Goal: Task Accomplishment & Management: Manage account settings

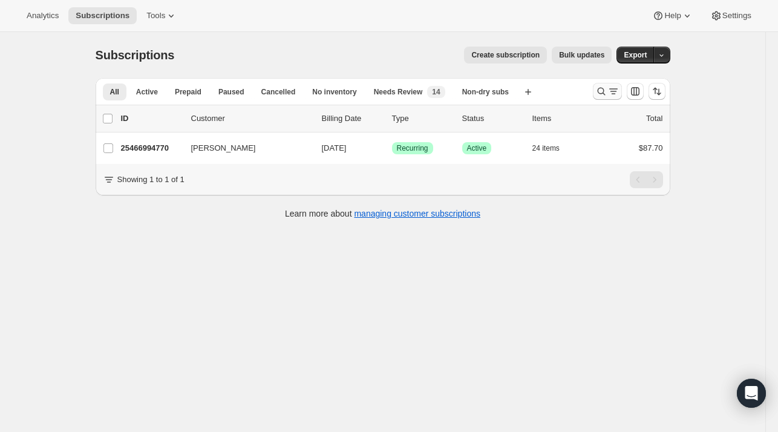
click at [603, 89] on icon "Search and filter results" at bounding box center [601, 91] width 12 height 12
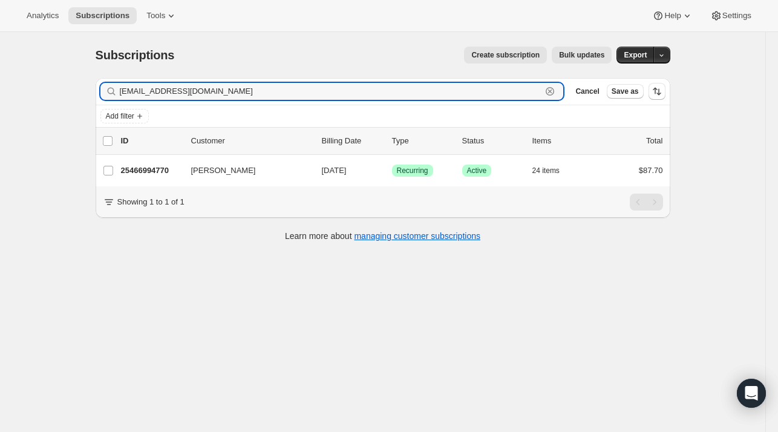
click at [556, 89] on icon "button" at bounding box center [550, 91] width 12 height 12
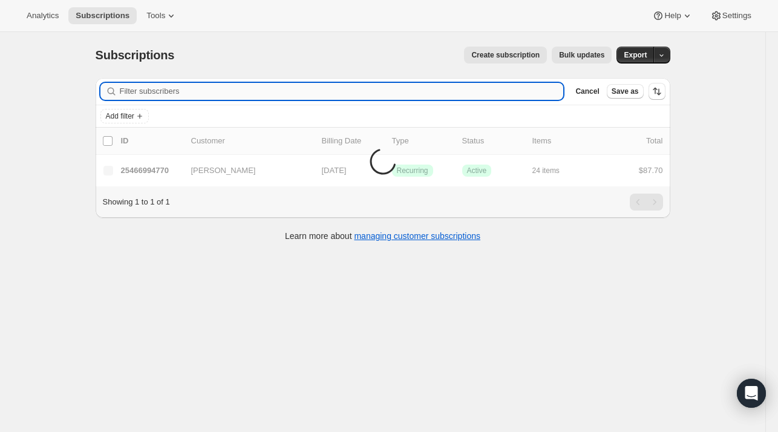
paste input "[PERSON_NAME]"
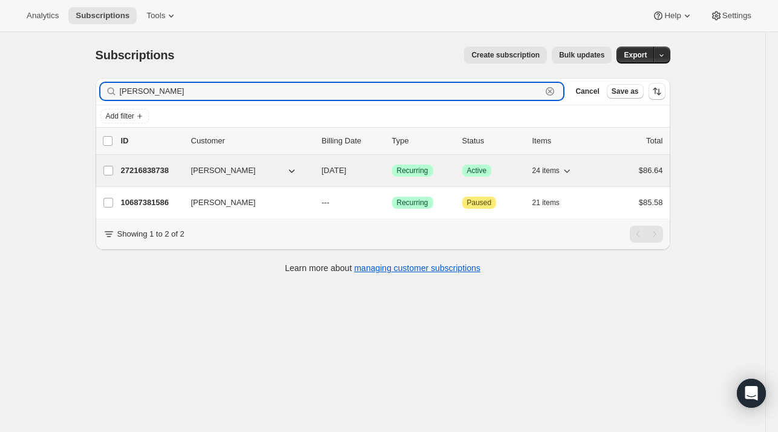
type input "[PERSON_NAME]"
click at [140, 167] on p "27216838738" at bounding box center [151, 170] width 60 height 12
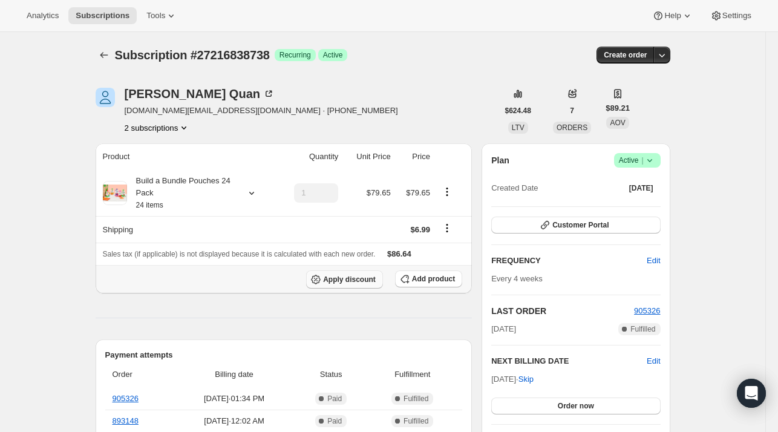
click at [367, 281] on span "Apply discount" at bounding box center [349, 279] width 53 height 10
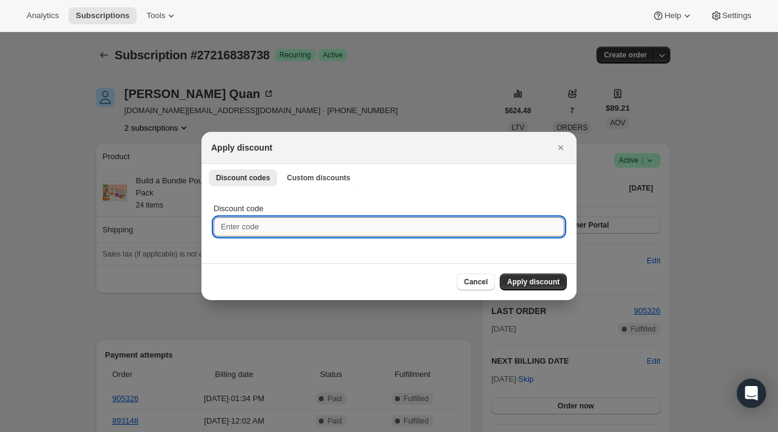
click at [264, 226] on input "Discount code" at bounding box center [388, 226] width 351 height 19
type input "nextbox25"
click at [545, 286] on button "Apply discount" at bounding box center [532, 281] width 67 height 17
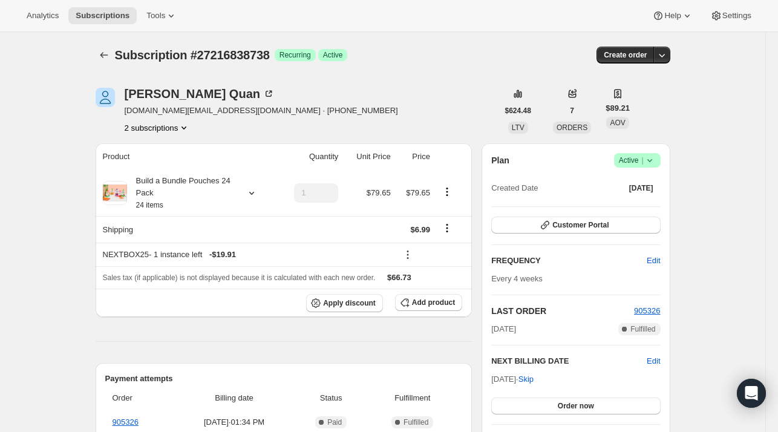
click at [180, 129] on button "2 subscriptions" at bounding box center [158, 128] width 66 height 12
click at [169, 149] on span "10687381586" at bounding box center [161, 150] width 84 height 12
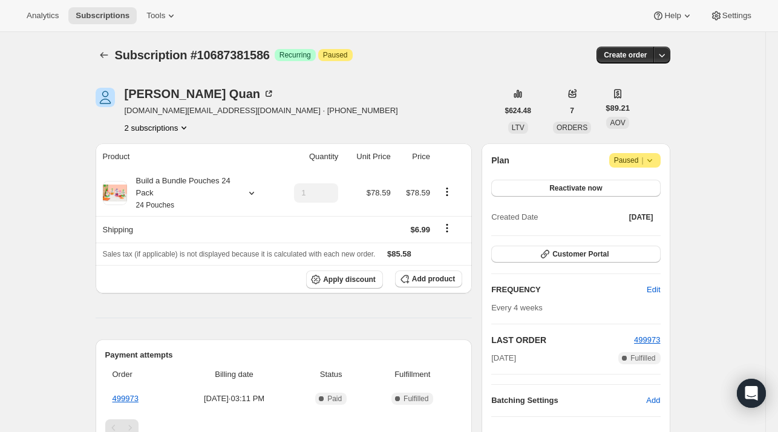
click at [175, 123] on button "2 subscriptions" at bounding box center [158, 128] width 66 height 12
click at [172, 175] on span "27216838738" at bounding box center [161, 170] width 84 height 12
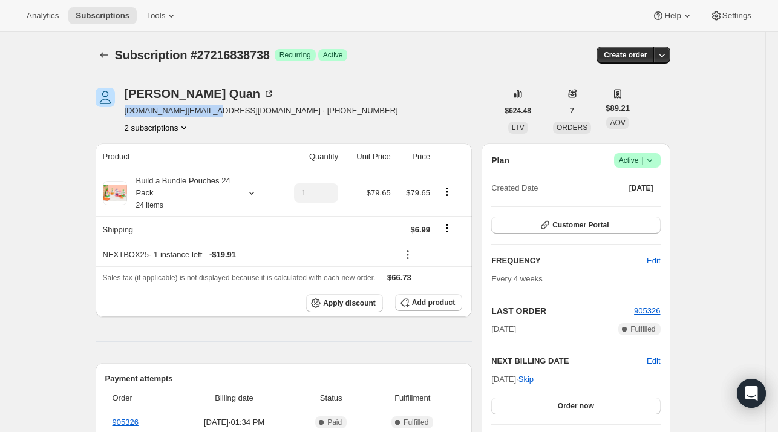
drag, startPoint x: 215, startPoint y: 109, endPoint x: 125, endPoint y: 117, distance: 90.4
click at [125, 117] on div "[PERSON_NAME] [DOMAIN_NAME][EMAIL_ADDRESS][DOMAIN_NAME] · [PHONE_NUMBER] 2 subs…" at bounding box center [297, 111] width 402 height 46
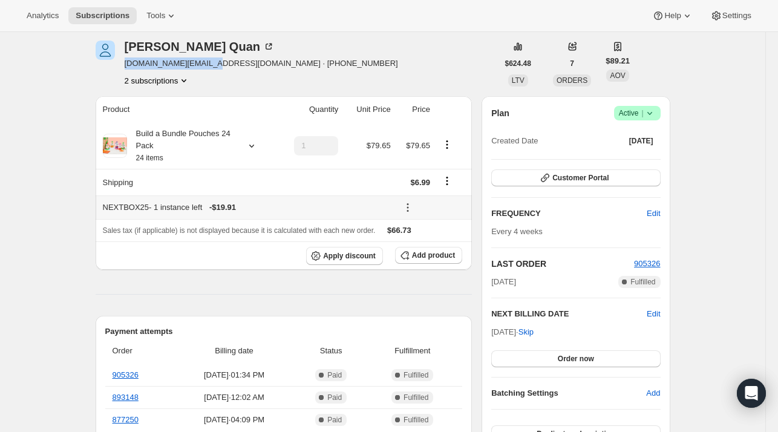
scroll to position [60, 0]
